Goal: Task Accomplishment & Management: Complete application form

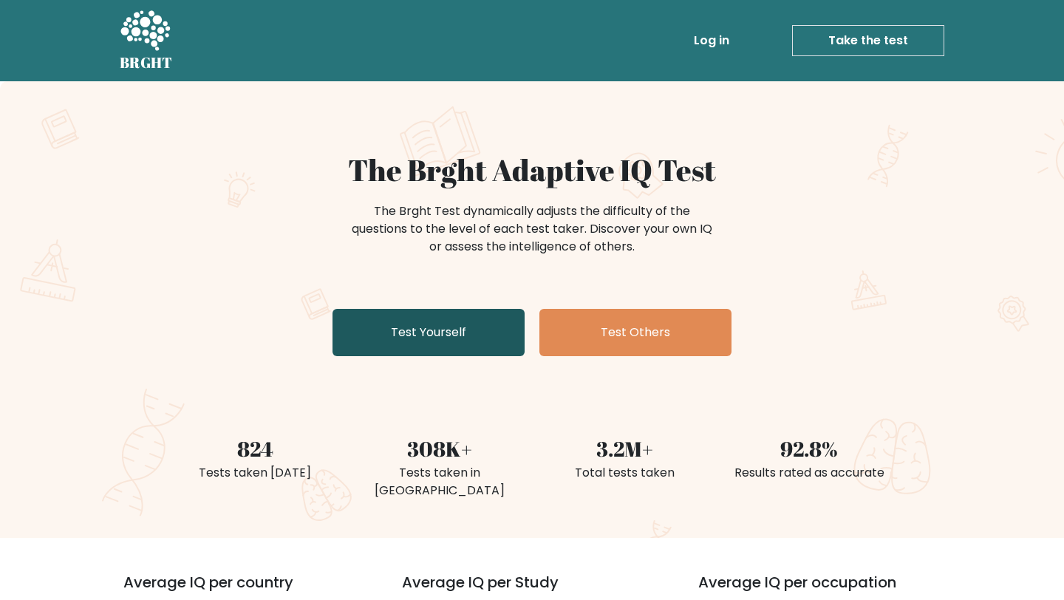
click at [418, 327] on link "Test Yourself" at bounding box center [429, 332] width 192 height 47
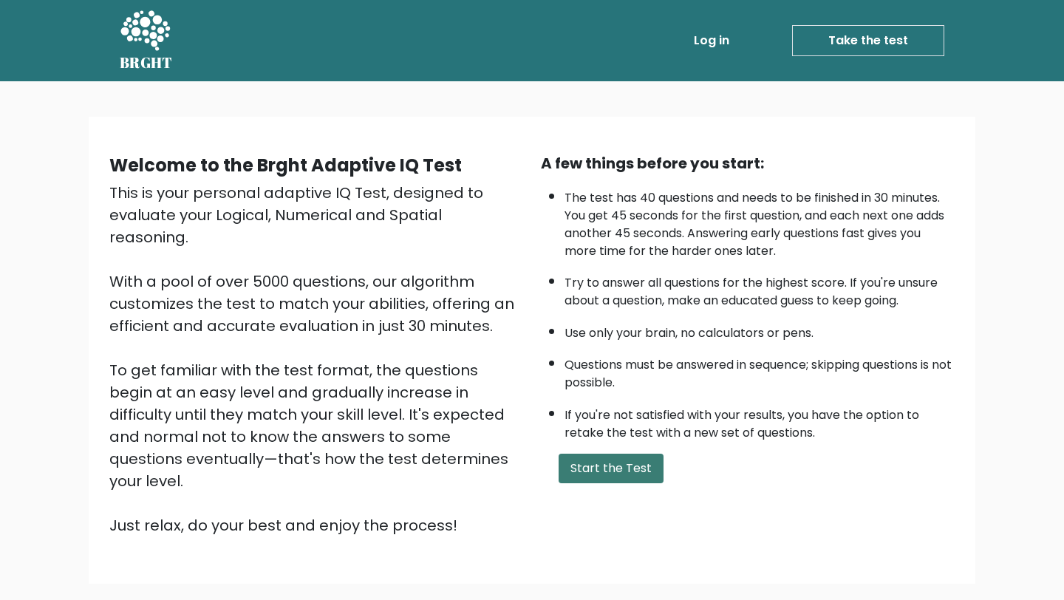
click at [601, 464] on button "Start the Test" at bounding box center [611, 469] width 105 height 30
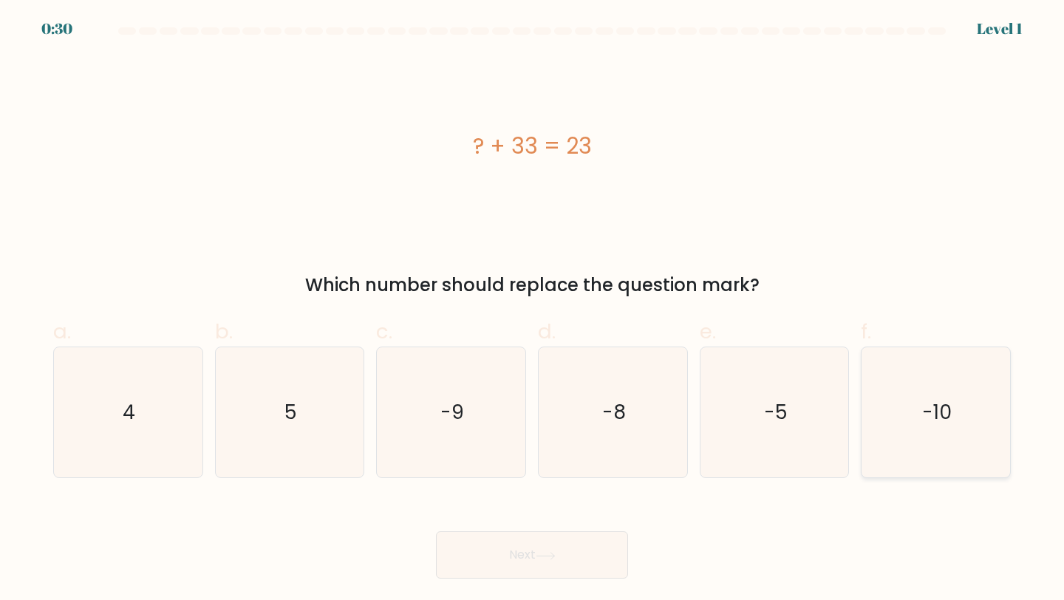
click at [927, 411] on text "-10" at bounding box center [937, 411] width 30 height 27
click at [533, 310] on input "f. -10" at bounding box center [532, 305] width 1 height 10
radio input "true"
click at [523, 551] on button "Next" at bounding box center [532, 554] width 192 height 47
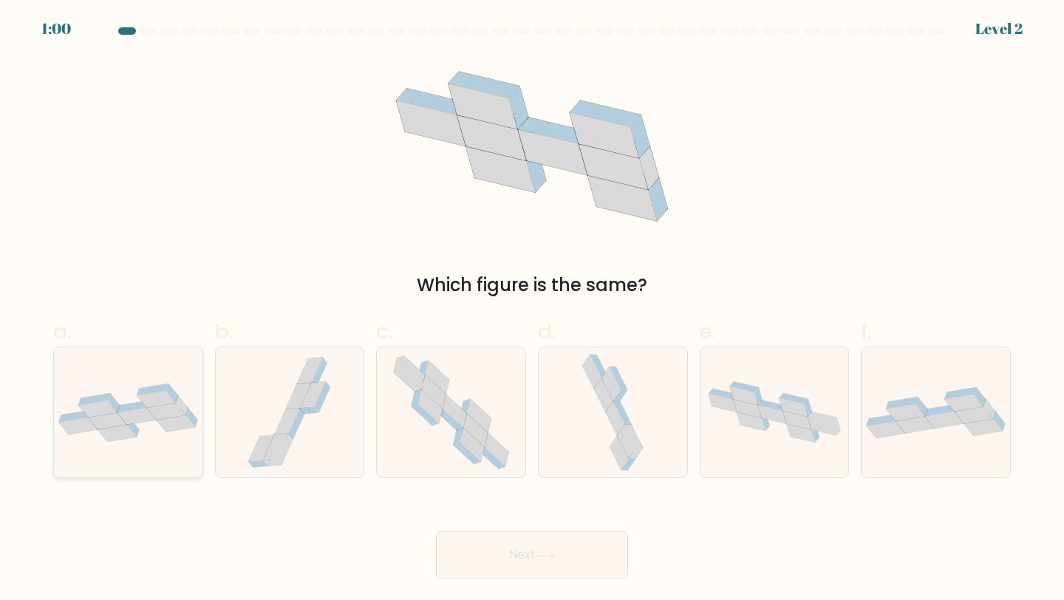
click at [159, 444] on div at bounding box center [128, 413] width 150 height 132
click at [532, 310] on input "a." at bounding box center [532, 305] width 1 height 10
radio input "true"
click at [522, 562] on button "Next" at bounding box center [532, 554] width 192 height 47
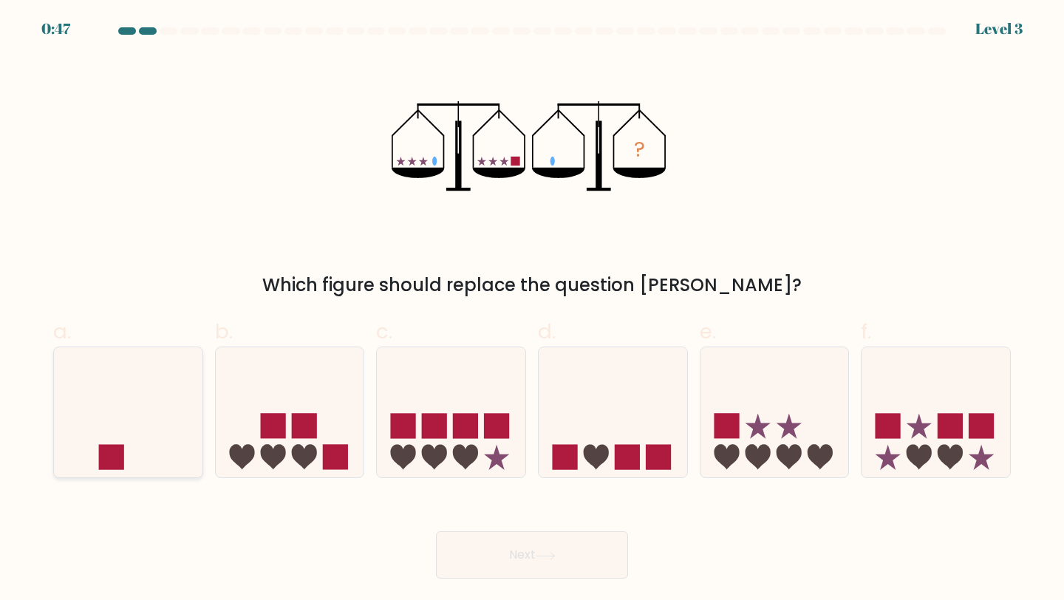
click at [138, 429] on icon at bounding box center [128, 412] width 149 height 123
click at [532, 310] on input "a." at bounding box center [532, 305] width 1 height 10
radio input "true"
click at [528, 550] on button "Next" at bounding box center [532, 554] width 192 height 47
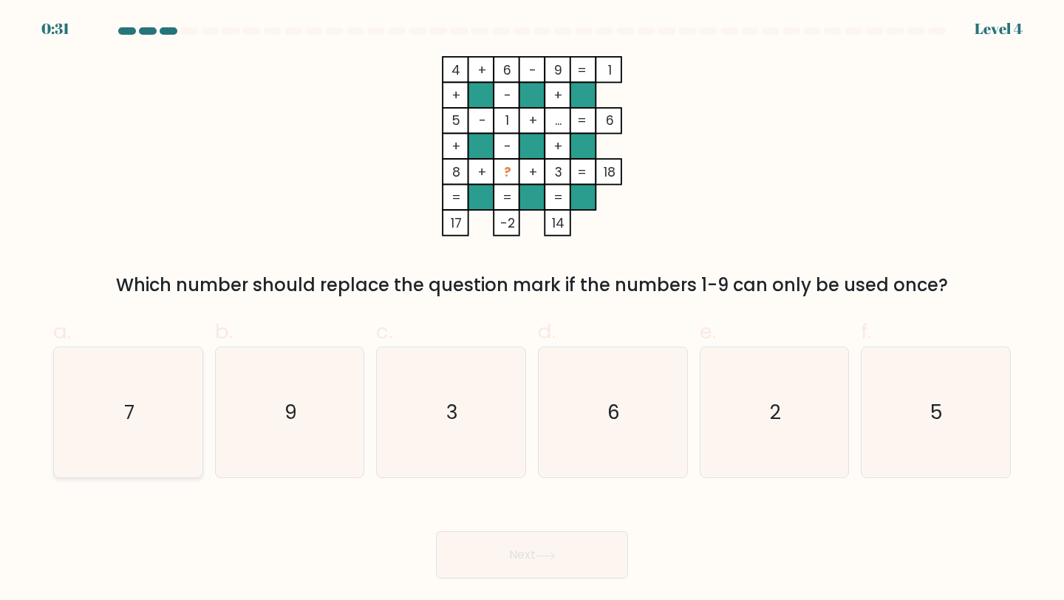
click at [178, 393] on icon "7" at bounding box center [128, 412] width 131 height 131
click at [532, 310] on input "a. 7" at bounding box center [532, 305] width 1 height 10
radio input "true"
click at [525, 560] on button "Next" at bounding box center [532, 554] width 192 height 47
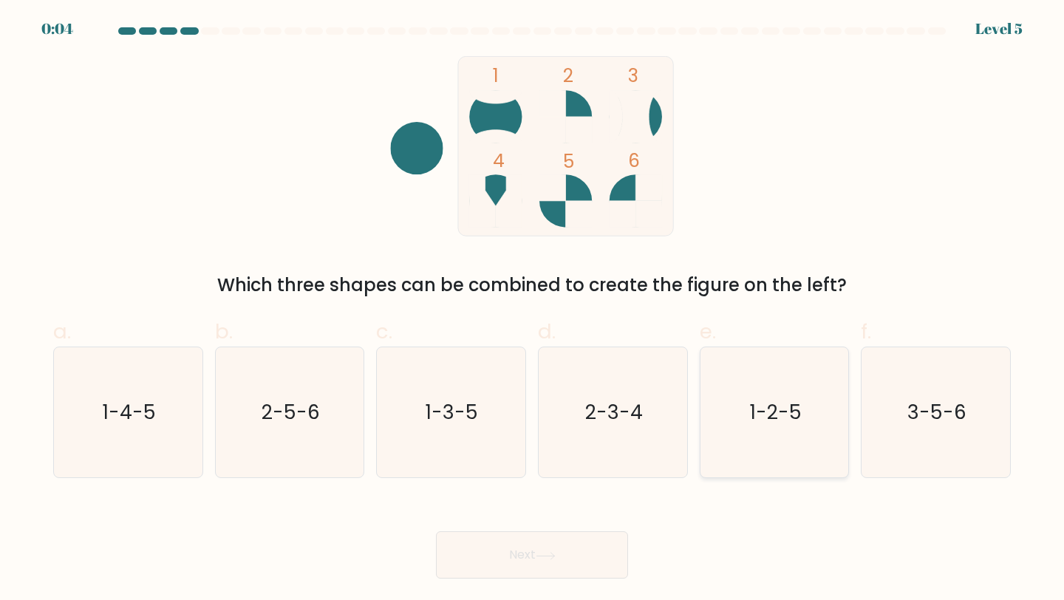
click at [776, 422] on text "1-2-5" at bounding box center [776, 411] width 52 height 27
click at [533, 310] on input "e. 1-2-5" at bounding box center [532, 305] width 1 height 10
radio input "true"
click at [604, 551] on button "Next" at bounding box center [532, 554] width 192 height 47
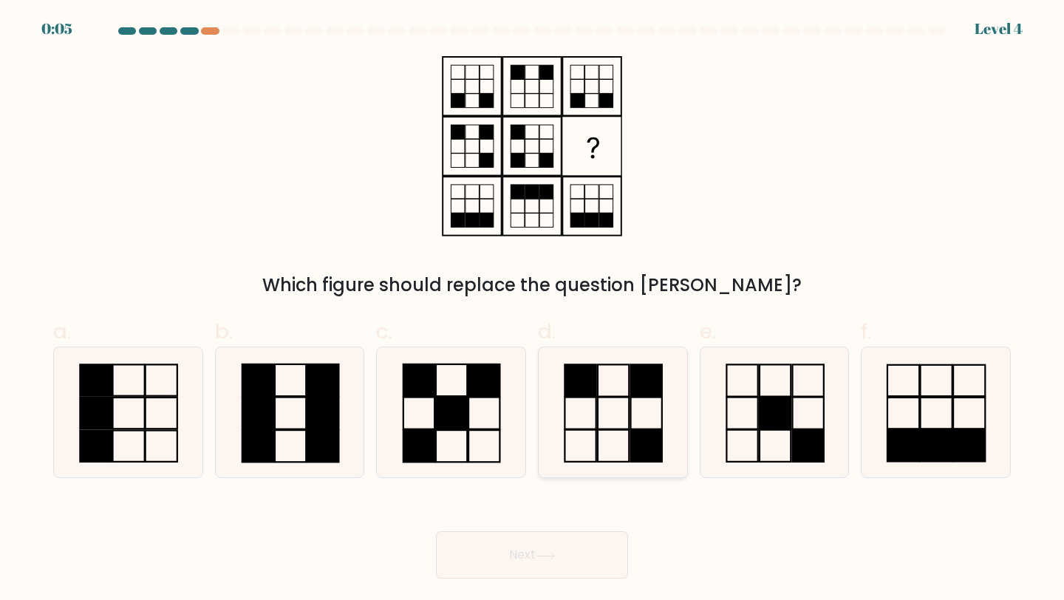
click at [612, 424] on icon at bounding box center [613, 412] width 131 height 131
click at [533, 310] on input "d." at bounding box center [532, 305] width 1 height 10
radio input "true"
click at [554, 558] on icon at bounding box center [546, 556] width 20 height 8
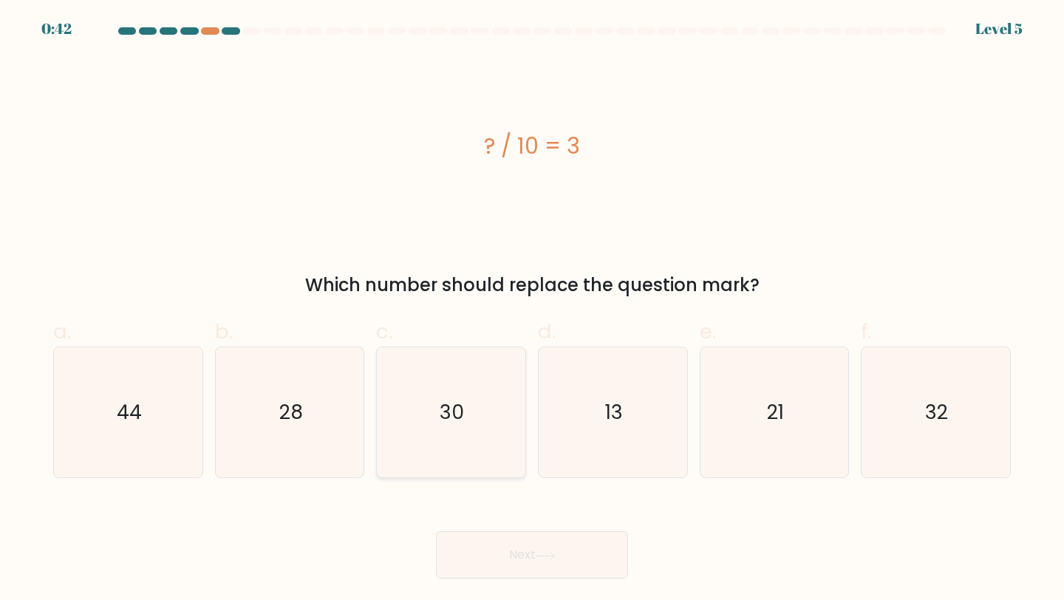
click at [423, 383] on icon "30" at bounding box center [451, 412] width 131 height 131
click at [532, 310] on input "c. 30" at bounding box center [532, 305] width 1 height 10
radio input "true"
click at [520, 573] on button "Next" at bounding box center [532, 554] width 192 height 47
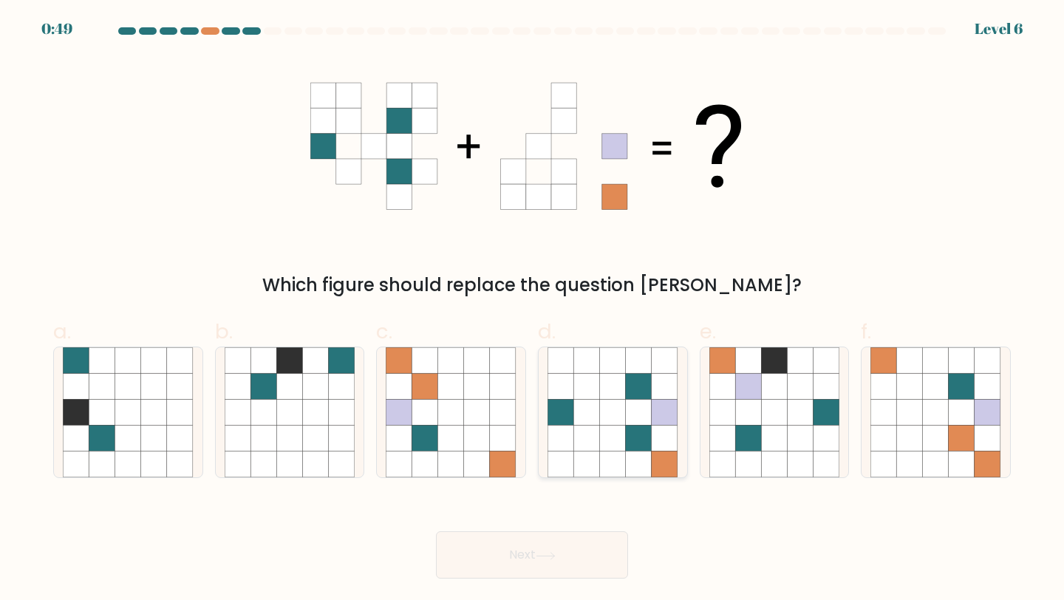
click at [607, 450] on icon at bounding box center [613, 439] width 26 height 26
click at [533, 310] on input "d." at bounding box center [532, 305] width 1 height 10
radio input "true"
click at [590, 557] on button "Next" at bounding box center [532, 554] width 192 height 47
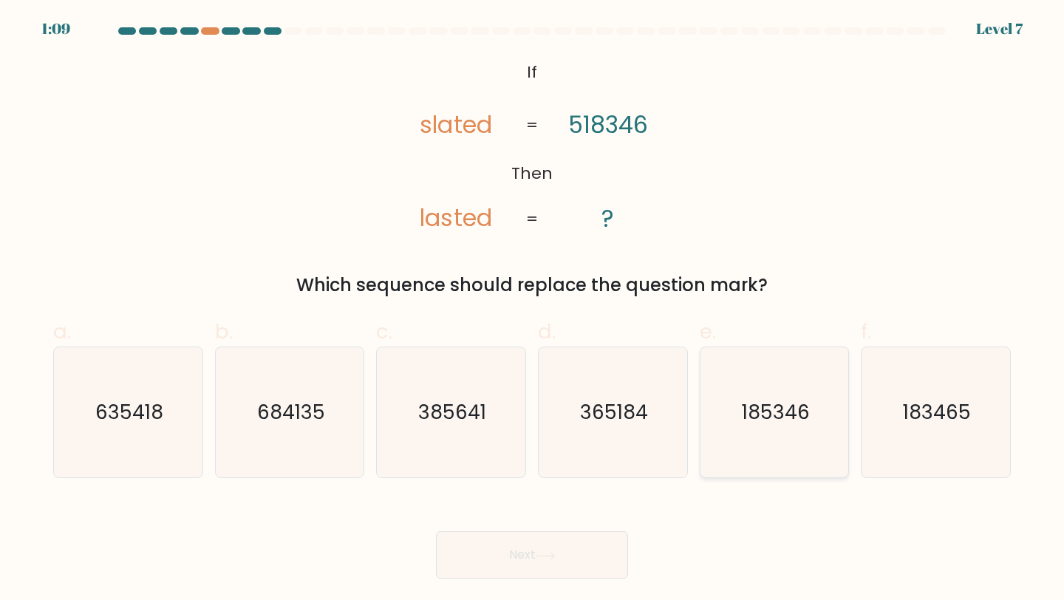
click at [787, 436] on icon "185346" at bounding box center [774, 412] width 131 height 131
click at [533, 310] on input "e. 185346" at bounding box center [532, 305] width 1 height 10
radio input "true"
click at [563, 561] on button "Next" at bounding box center [532, 554] width 192 height 47
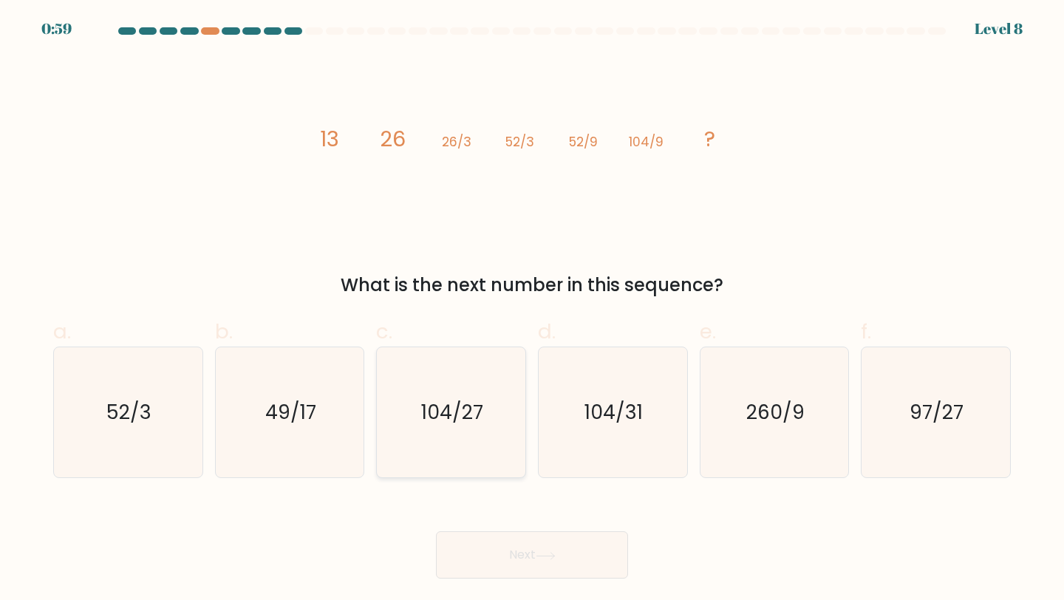
click at [435, 400] on text "104/27" at bounding box center [452, 411] width 62 height 27
click at [532, 310] on input "c. 104/27" at bounding box center [532, 305] width 1 height 10
radio input "true"
click at [539, 554] on icon at bounding box center [546, 556] width 20 height 8
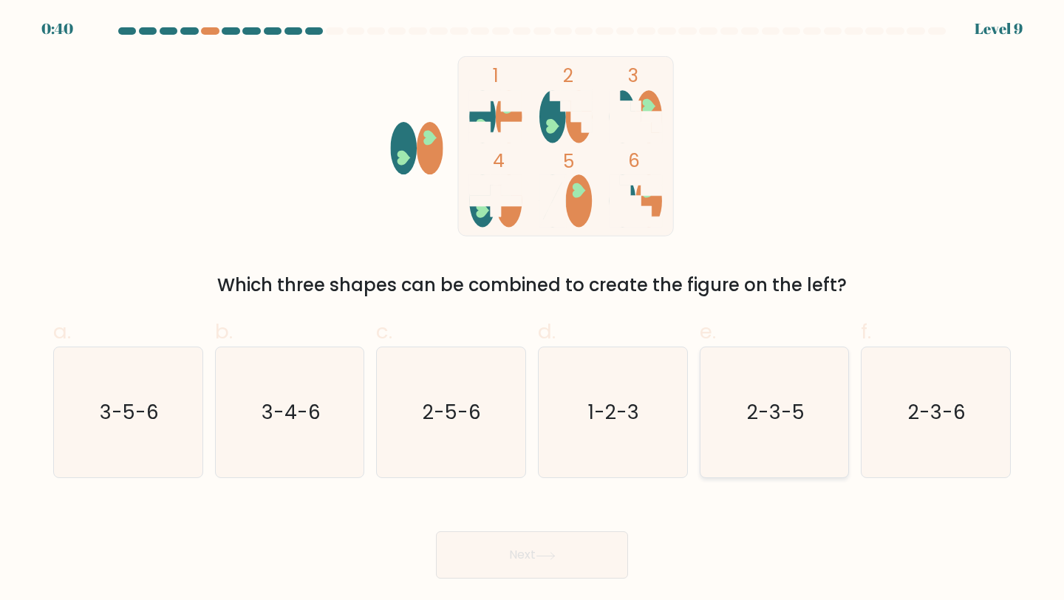
click at [778, 431] on icon "2-3-5" at bounding box center [774, 412] width 131 height 131
click at [533, 310] on input "e. 2-3-5" at bounding box center [532, 305] width 1 height 10
radio input "true"
click at [545, 570] on button "Next" at bounding box center [532, 554] width 192 height 47
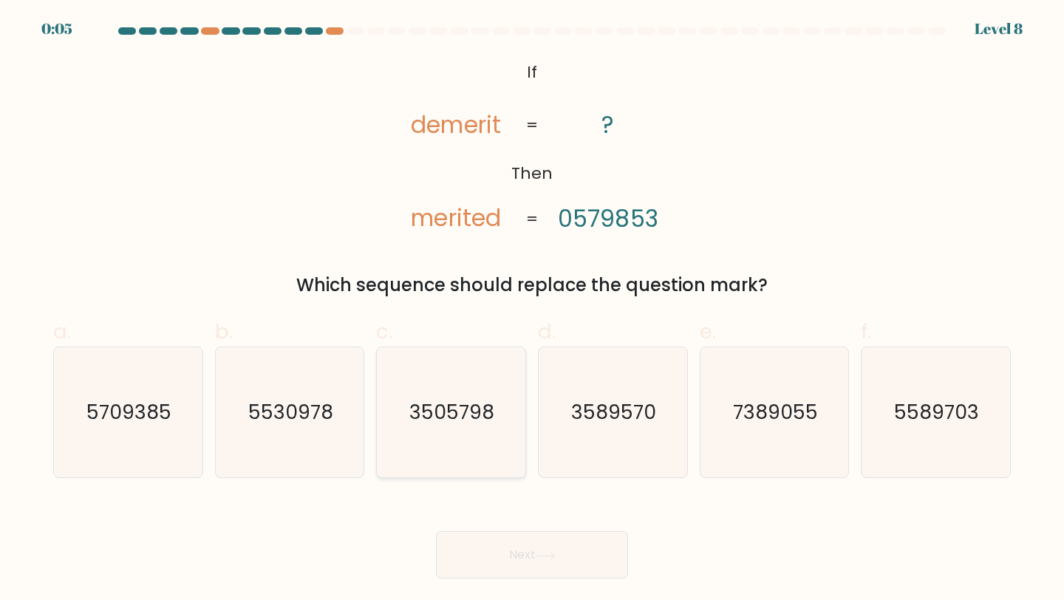
click at [450, 392] on icon "3505798" at bounding box center [451, 412] width 131 height 131
click at [532, 310] on input "c. 3505798" at bounding box center [532, 305] width 1 height 10
radio input "true"
click at [509, 541] on button "Next" at bounding box center [532, 554] width 192 height 47
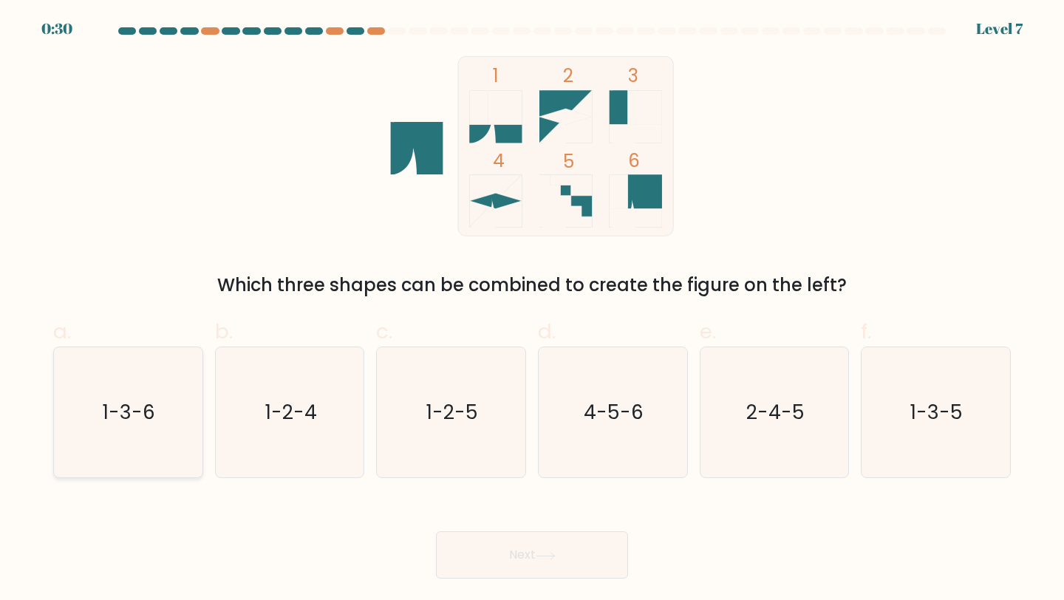
click at [116, 423] on text "1-3-6" at bounding box center [129, 411] width 52 height 27
click at [532, 310] on input "a. 1-3-6" at bounding box center [532, 305] width 1 height 10
radio input "true"
click at [524, 559] on button "Next" at bounding box center [532, 554] width 192 height 47
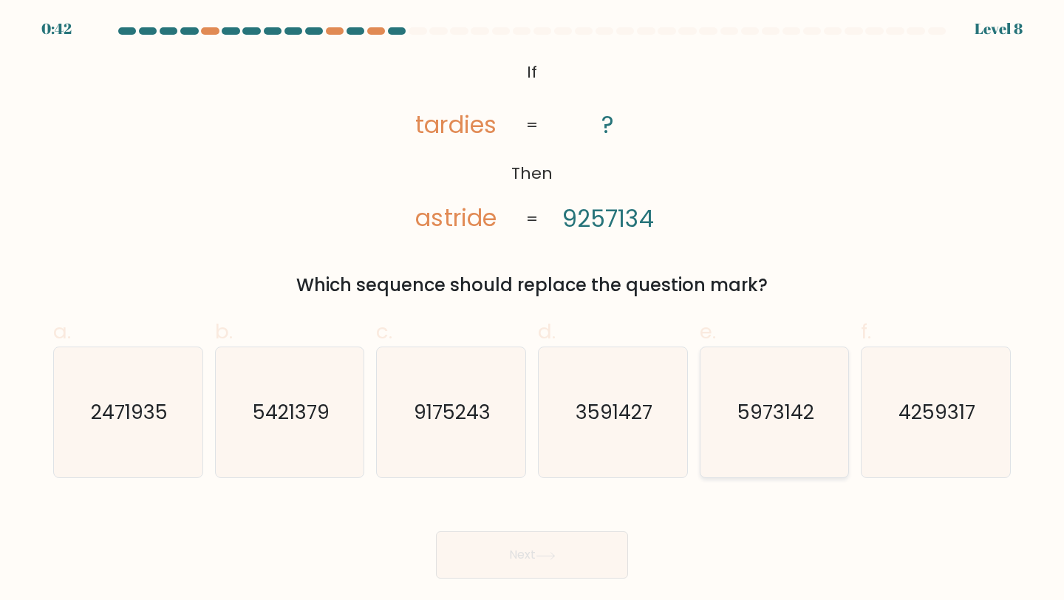
click at [803, 451] on icon "5973142" at bounding box center [774, 412] width 131 height 131
click at [533, 310] on input "e. 5973142" at bounding box center [532, 305] width 1 height 10
radio input "true"
click at [604, 563] on button "Next" at bounding box center [532, 554] width 192 height 47
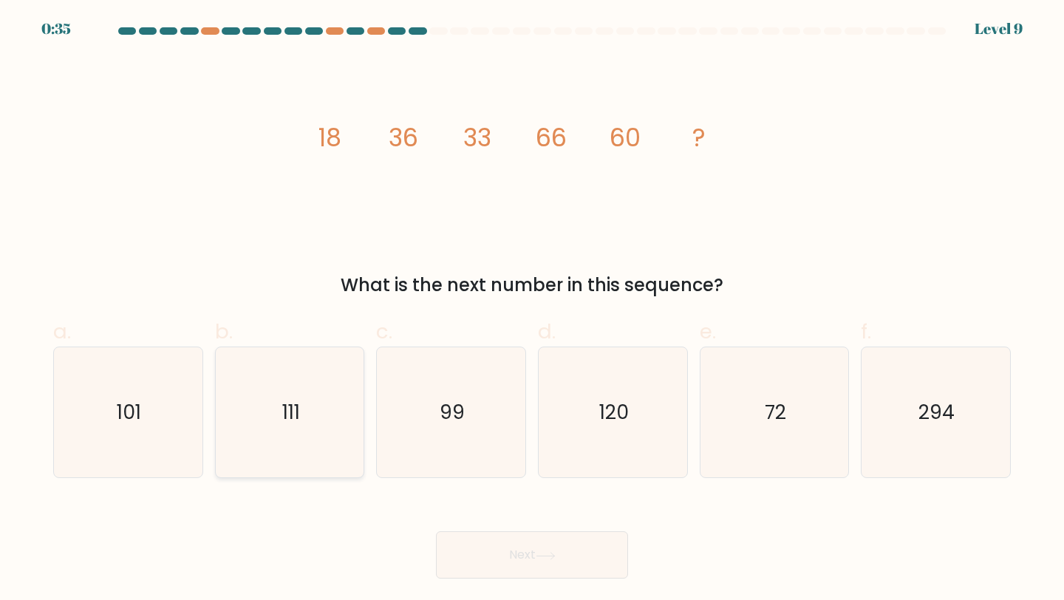
click at [319, 403] on icon "111" at bounding box center [290, 412] width 131 height 131
click at [532, 310] on input "b. 111" at bounding box center [532, 305] width 1 height 10
radio input "true"
click at [732, 439] on icon "72" at bounding box center [774, 412] width 131 height 131
click at [533, 310] on input "e. 72" at bounding box center [532, 305] width 1 height 10
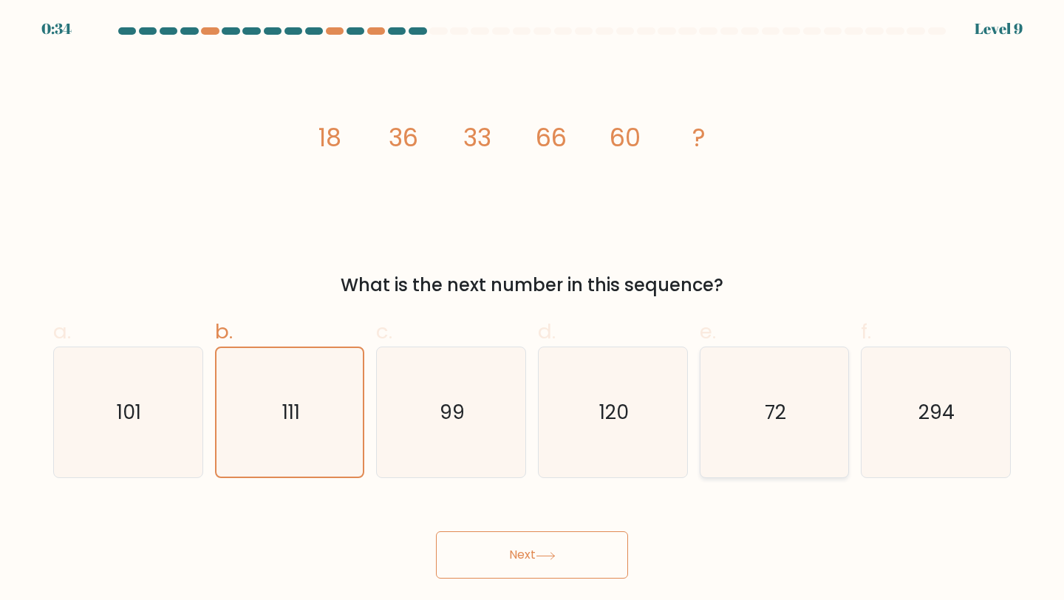
radio input "true"
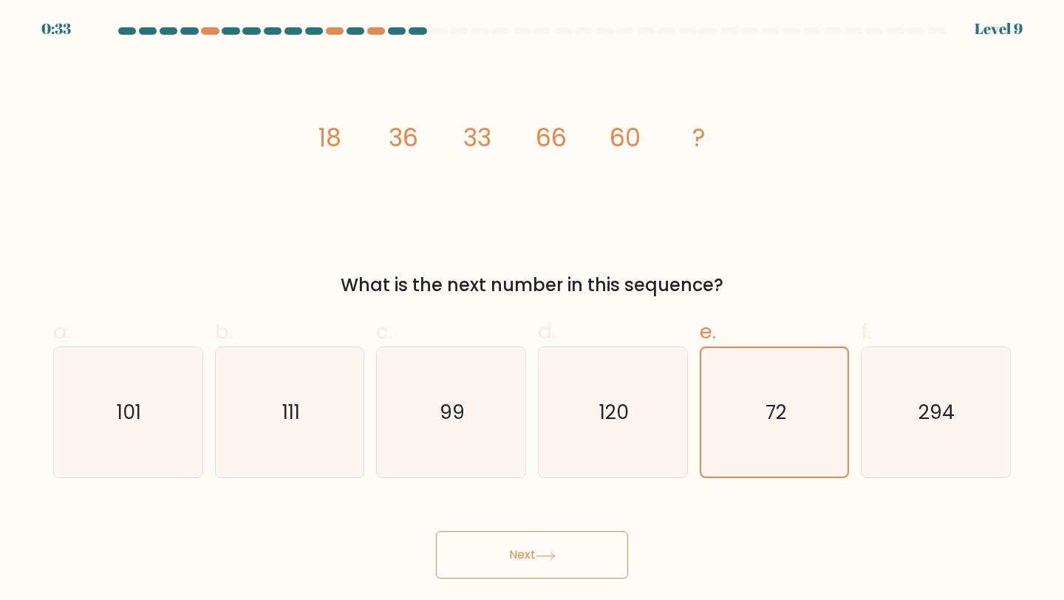
click at [591, 553] on button "Next" at bounding box center [532, 554] width 192 height 47
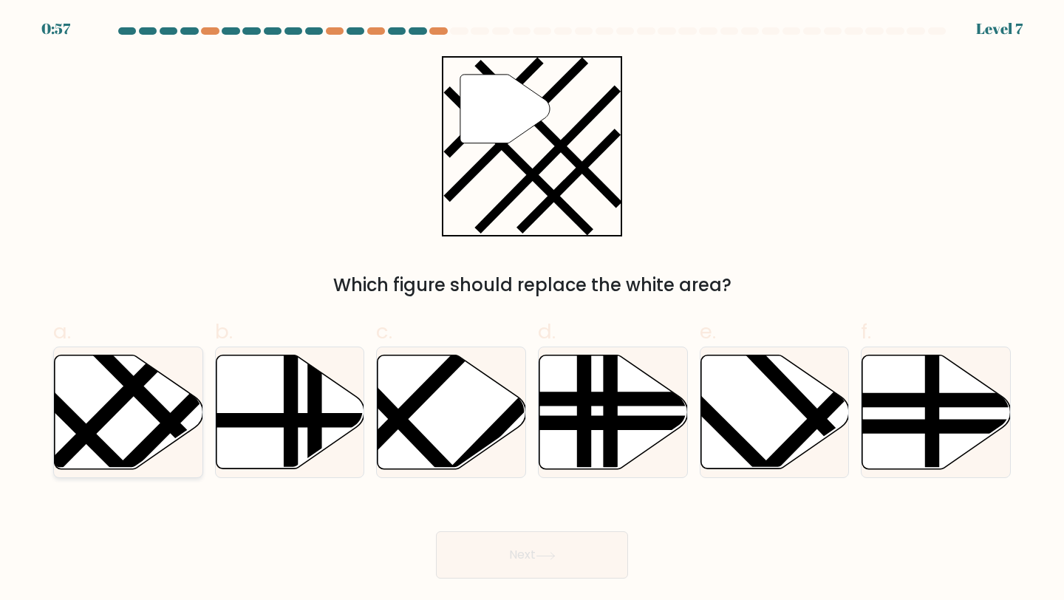
click at [173, 430] on line at bounding box center [201, 453] width 234 height 236
click at [532, 310] on input "a." at bounding box center [532, 305] width 1 height 10
radio input "true"
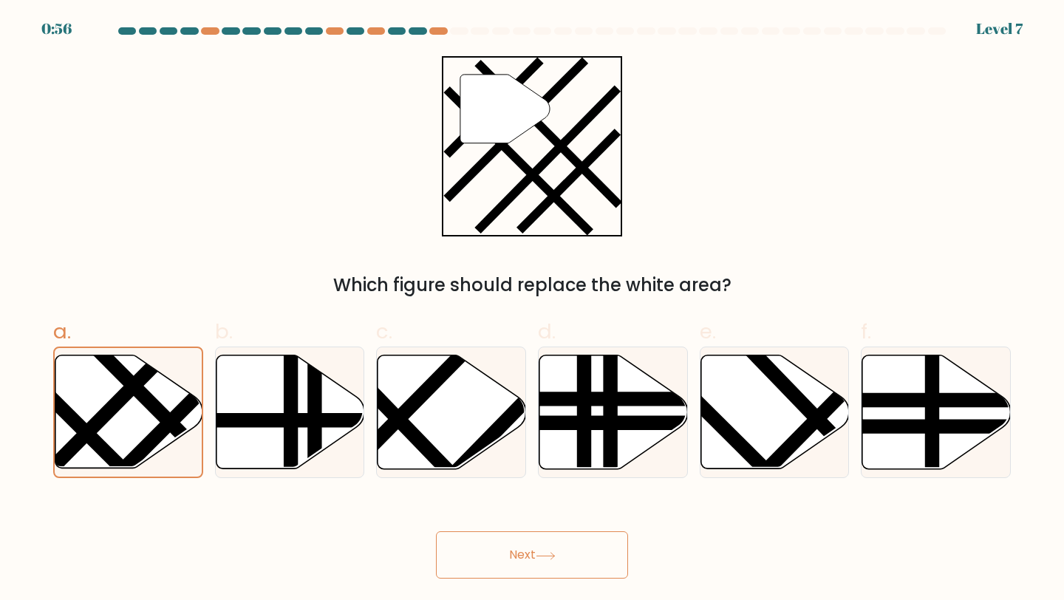
click at [570, 548] on button "Next" at bounding box center [532, 554] width 192 height 47
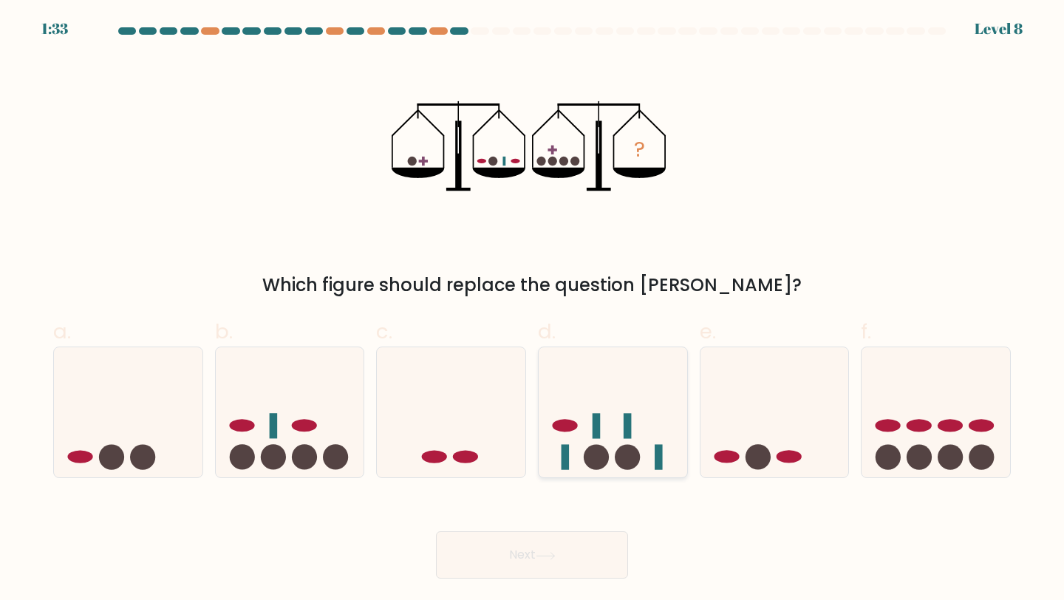
click at [620, 426] on icon at bounding box center [613, 412] width 149 height 123
click at [533, 310] on input "d." at bounding box center [532, 305] width 1 height 10
radio input "true"
click at [318, 422] on icon at bounding box center [290, 412] width 149 height 123
click at [532, 310] on input "b." at bounding box center [532, 305] width 1 height 10
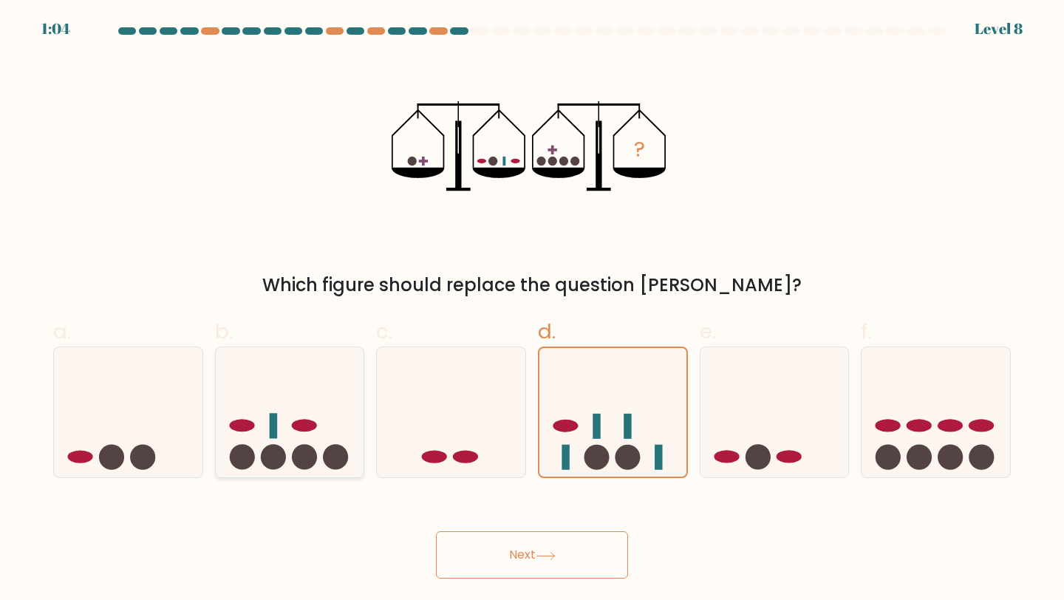
radio input "true"
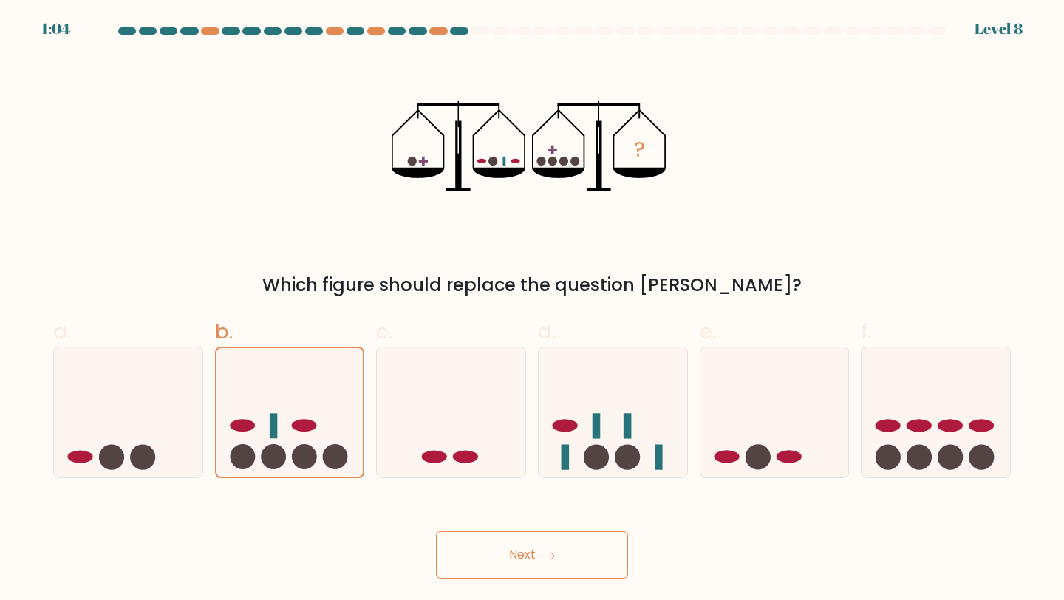
click at [484, 535] on button "Next" at bounding box center [532, 554] width 192 height 47
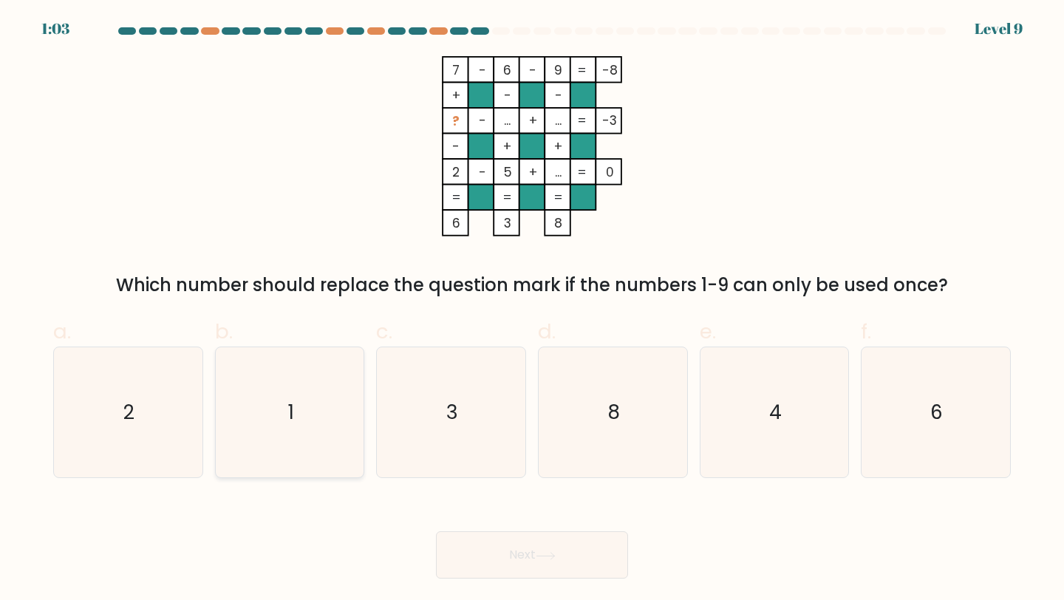
click at [298, 409] on icon "1" at bounding box center [290, 412] width 131 height 131
click at [532, 310] on input "b. 1" at bounding box center [532, 305] width 1 height 10
radio input "true"
click at [460, 545] on button "Next" at bounding box center [532, 554] width 192 height 47
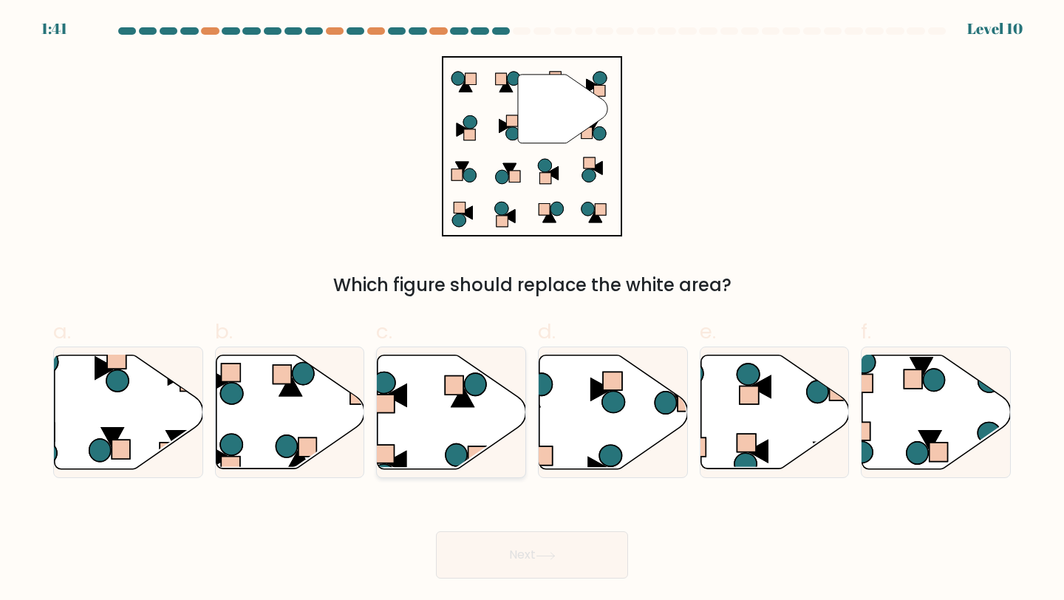
click at [487, 379] on icon at bounding box center [452, 412] width 149 height 114
click at [532, 310] on input "c." at bounding box center [532, 305] width 1 height 10
radio input "true"
click at [542, 562] on button "Next" at bounding box center [532, 554] width 192 height 47
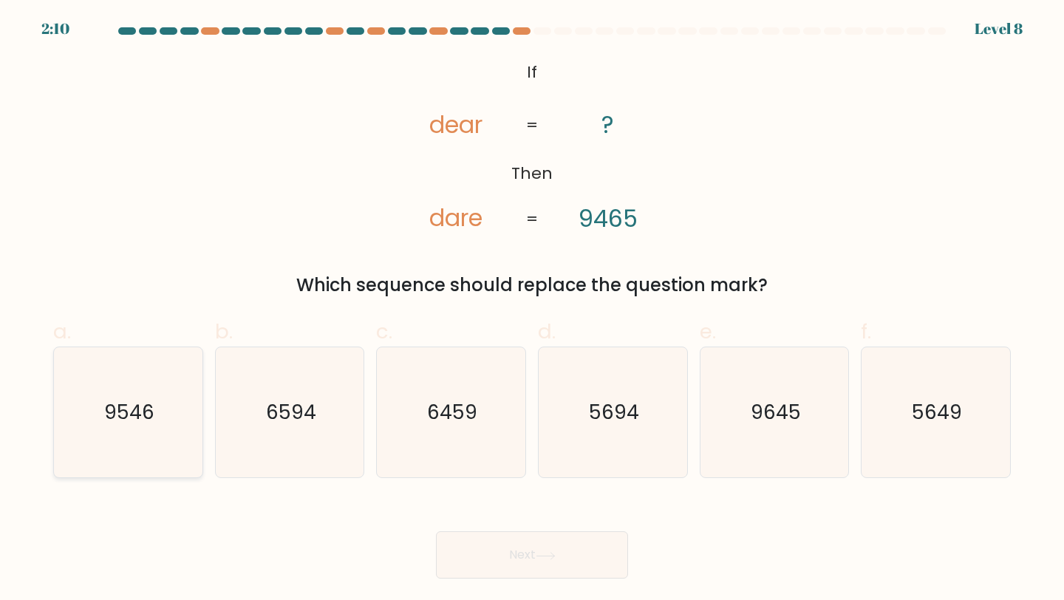
click at [137, 390] on icon "9546" at bounding box center [128, 412] width 131 height 131
click at [532, 310] on input "a. 9546" at bounding box center [532, 305] width 1 height 10
radio input "true"
click at [523, 560] on button "Next" at bounding box center [532, 554] width 192 height 47
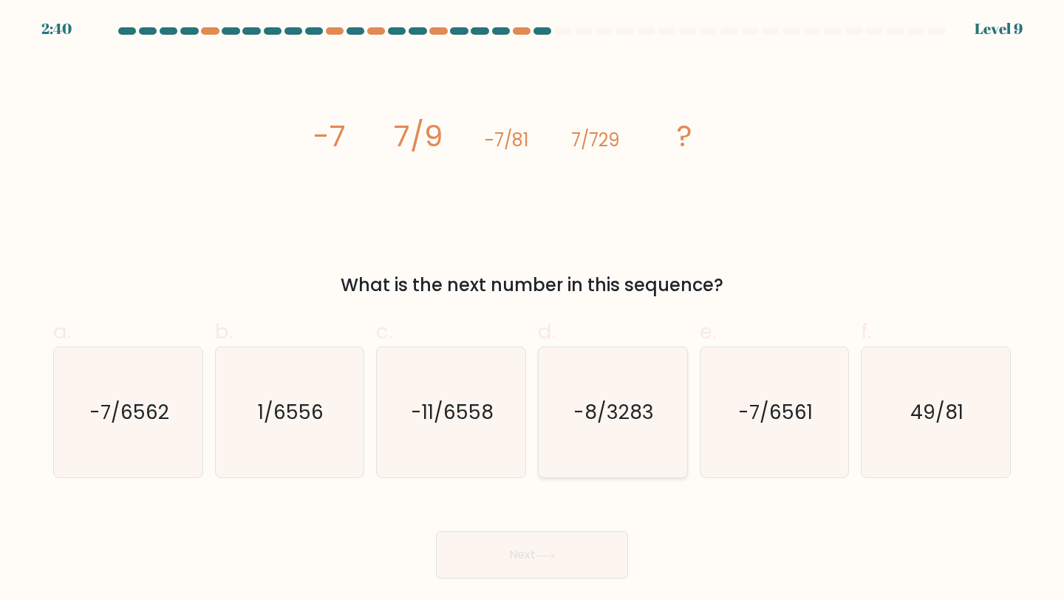
click at [583, 371] on icon "-8/3283" at bounding box center [613, 412] width 131 height 131
click at [533, 310] on input "d. -8/3283" at bounding box center [532, 305] width 1 height 10
radio input "true"
click at [556, 599] on body "2:39 Level 9" at bounding box center [532, 300] width 1064 height 600
click at [542, 559] on icon at bounding box center [546, 556] width 20 height 8
